Goal: Transaction & Acquisition: Book appointment/travel/reservation

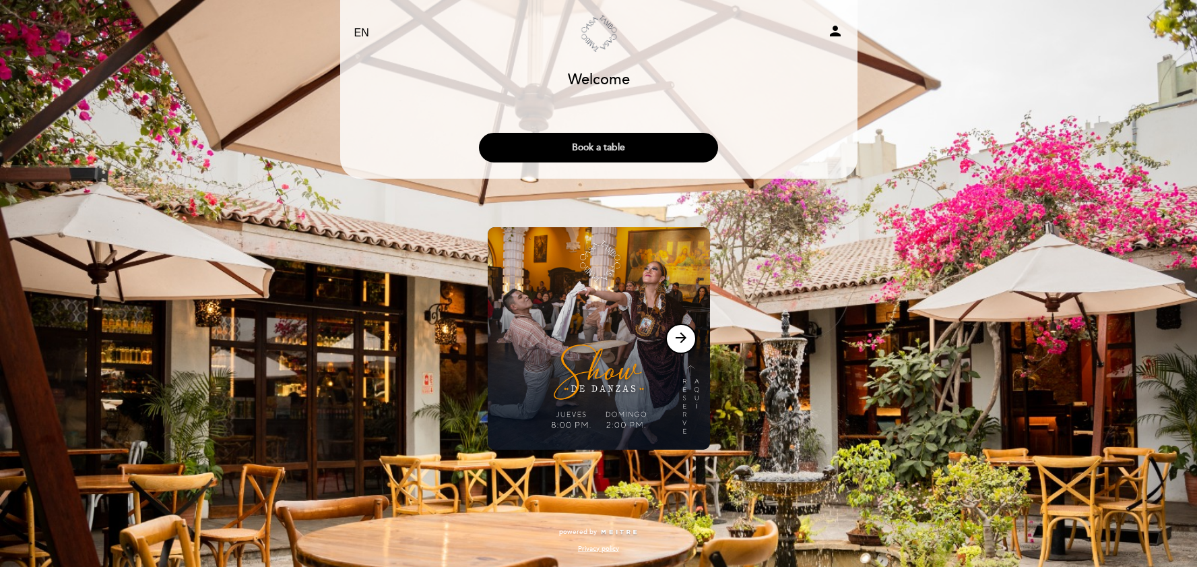
click at [646, 139] on button "Book a table" at bounding box center [598, 148] width 239 height 30
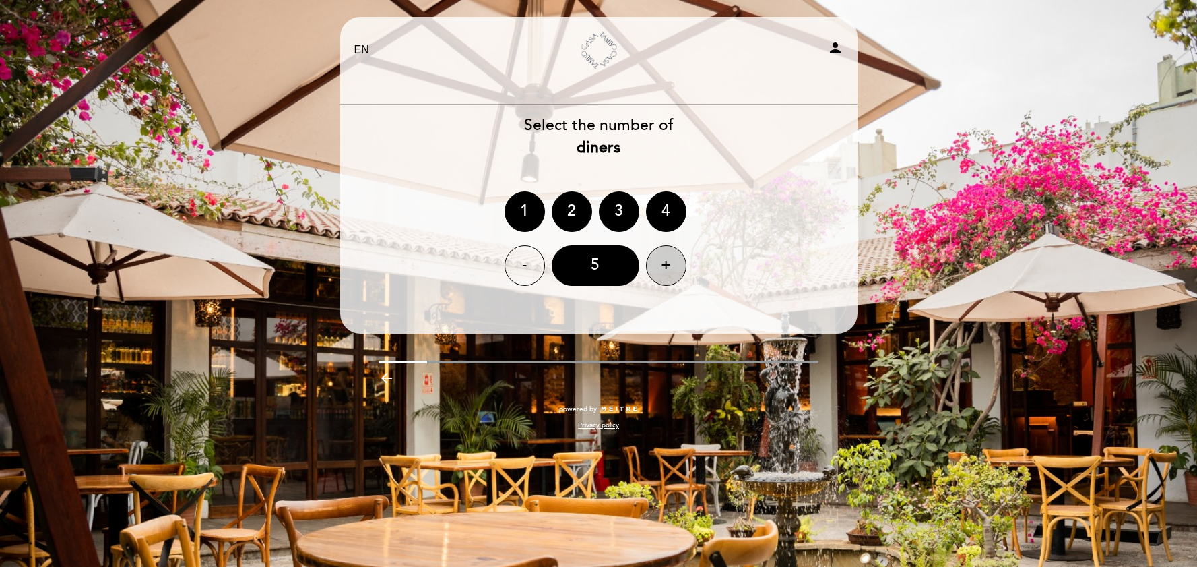
click at [676, 265] on div "+" at bounding box center [666, 265] width 40 height 40
click at [659, 261] on div "+" at bounding box center [666, 265] width 40 height 40
click at [600, 269] on div "9" at bounding box center [596, 265] width 88 height 40
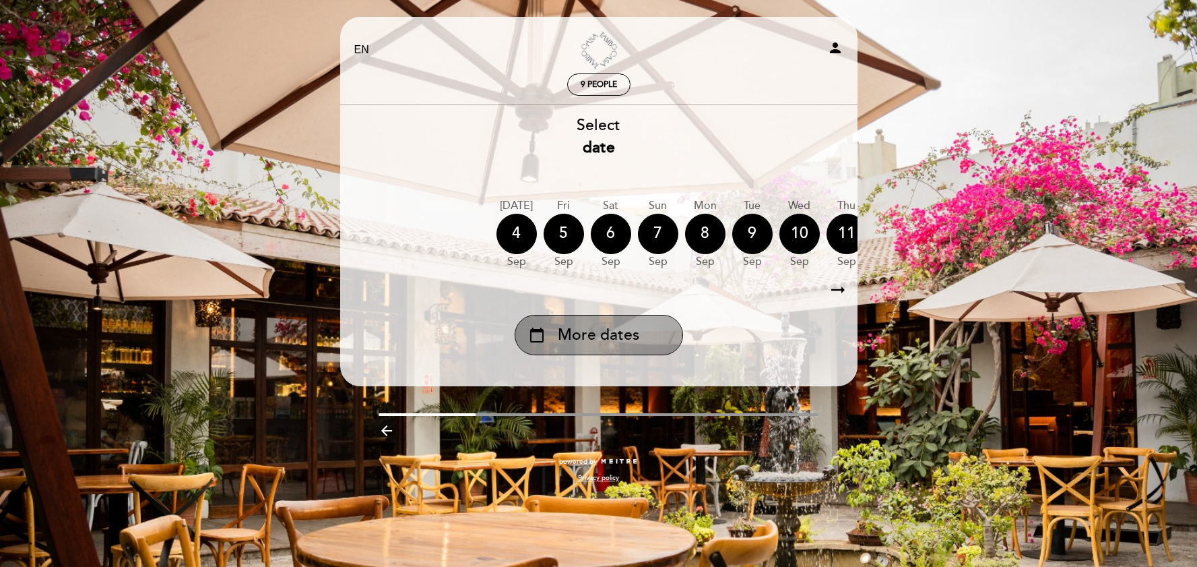
click at [610, 341] on span "More dates" at bounding box center [599, 335] width 82 height 22
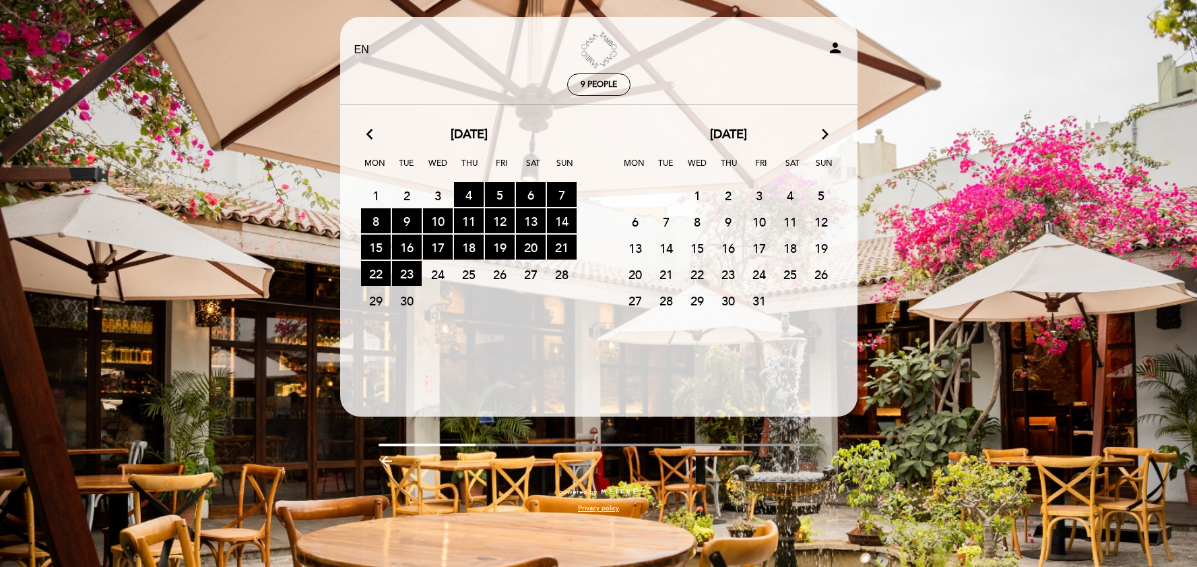
click at [724, 195] on span "2" at bounding box center [728, 195] width 30 height 25
